Goal: Find specific page/section: Find specific page/section

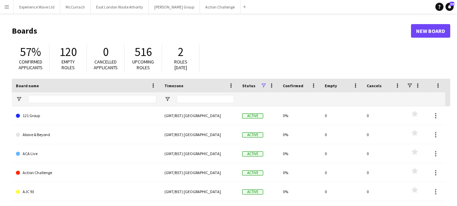
drag, startPoint x: 8, startPoint y: 5, endPoint x: 38, endPoint y: 20, distance: 33.9
click at [7, 5] on app-icon "Menu" at bounding box center [6, 6] width 5 height 5
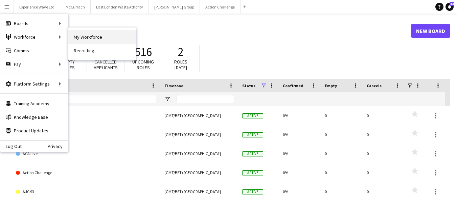
click at [98, 40] on link "My Workforce" at bounding box center [102, 37] width 68 height 14
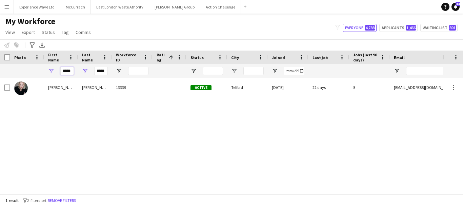
drag, startPoint x: 62, startPoint y: 70, endPoint x: 83, endPoint y: 70, distance: 21.0
click at [83, 70] on div "***** *****" at bounding box center [362, 71] width 724 height 14
type input "*****"
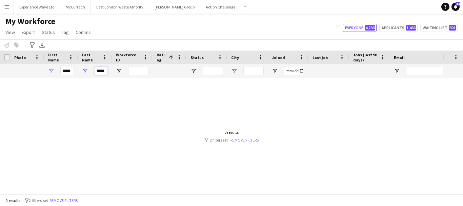
click at [96, 72] on input "*****" at bounding box center [101, 71] width 14 height 8
type input "*"
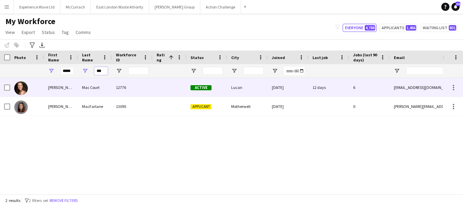
type input "***"
click at [97, 87] on div "Mac Court" at bounding box center [95, 87] width 34 height 19
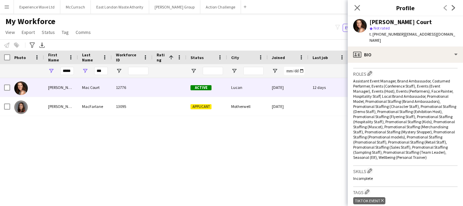
scroll to position [13, 0]
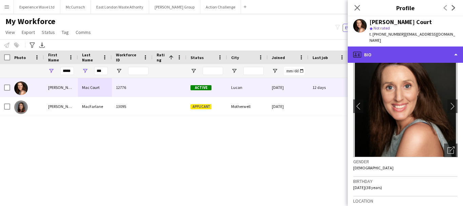
click at [455, 49] on div "profile Bio" at bounding box center [404, 54] width 115 height 16
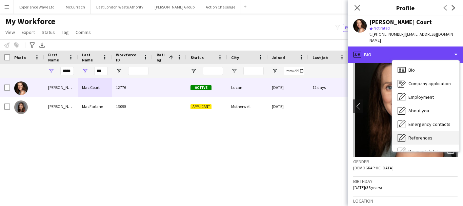
scroll to position [34, 0]
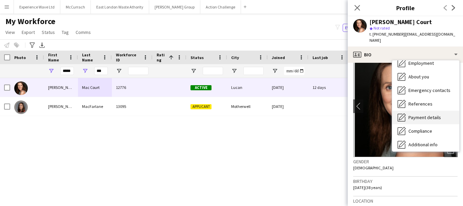
click at [421, 114] on span "Payment details" at bounding box center [424, 117] width 33 height 6
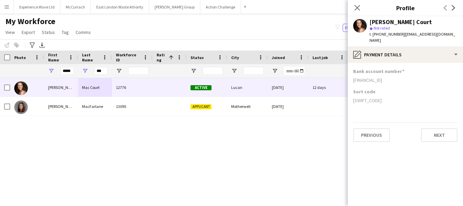
drag, startPoint x: 407, startPoint y: 73, endPoint x: 353, endPoint y: 73, distance: 53.8
click at [353, 77] on div "[FINANCIAL_ID]" at bounding box center [405, 80] width 104 height 6
copy div "[FINANCIAL_ID]"
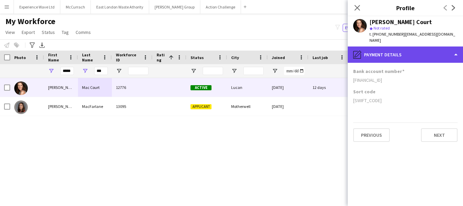
click at [456, 47] on div "pencil4 Payment details" at bounding box center [404, 54] width 115 height 16
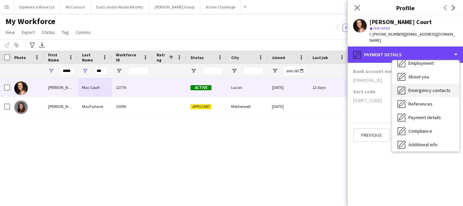
scroll to position [0, 0]
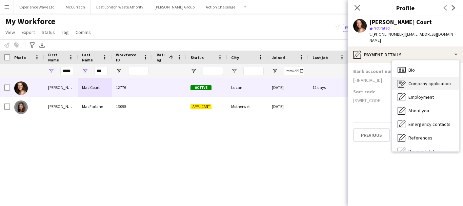
click at [417, 80] on span "Company application" at bounding box center [429, 83] width 42 height 6
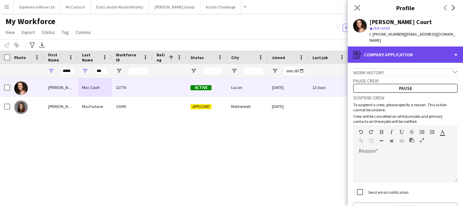
click at [456, 49] on div "register Company application" at bounding box center [404, 54] width 115 height 16
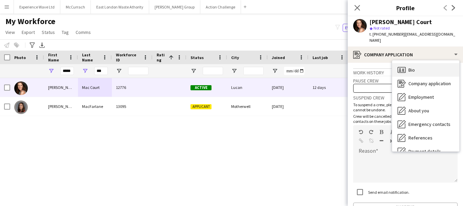
click at [403, 68] on icon at bounding box center [403, 68] width 2 height 0
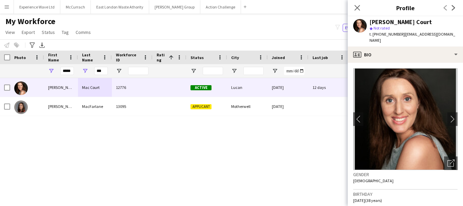
scroll to position [68, 0]
